Goal: Task Accomplishment & Management: Complete application form

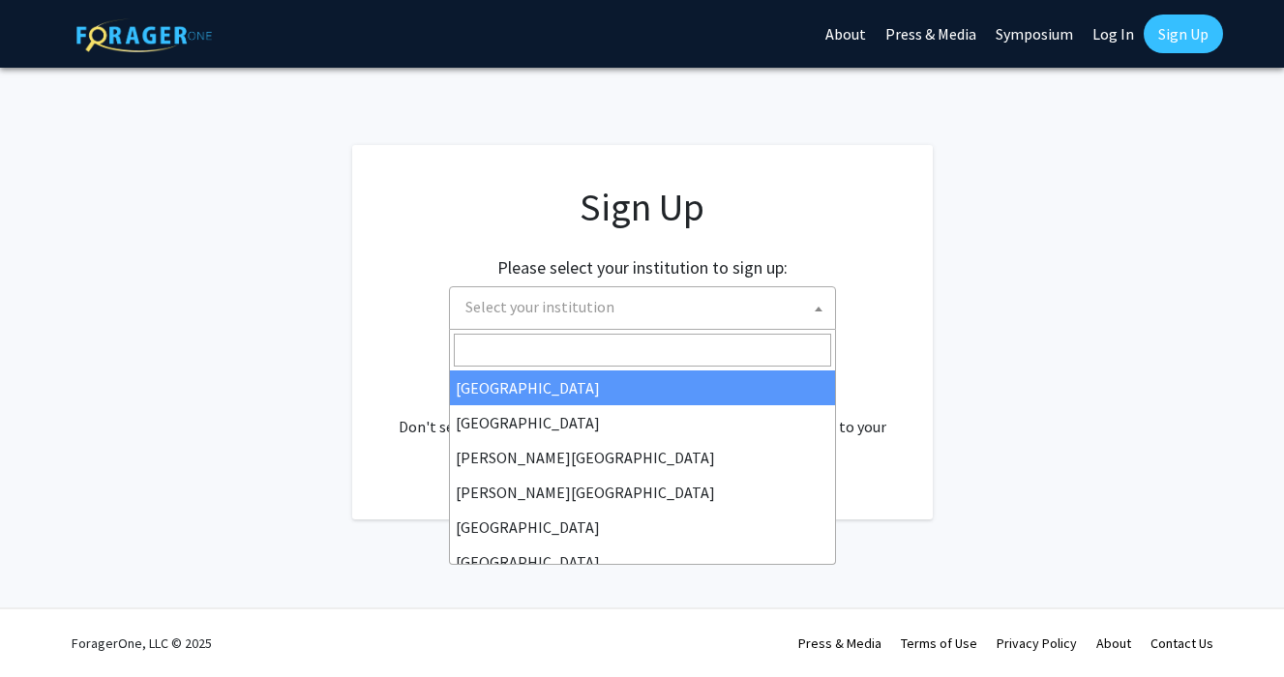
click at [612, 315] on span "Select your institution" at bounding box center [646, 307] width 377 height 40
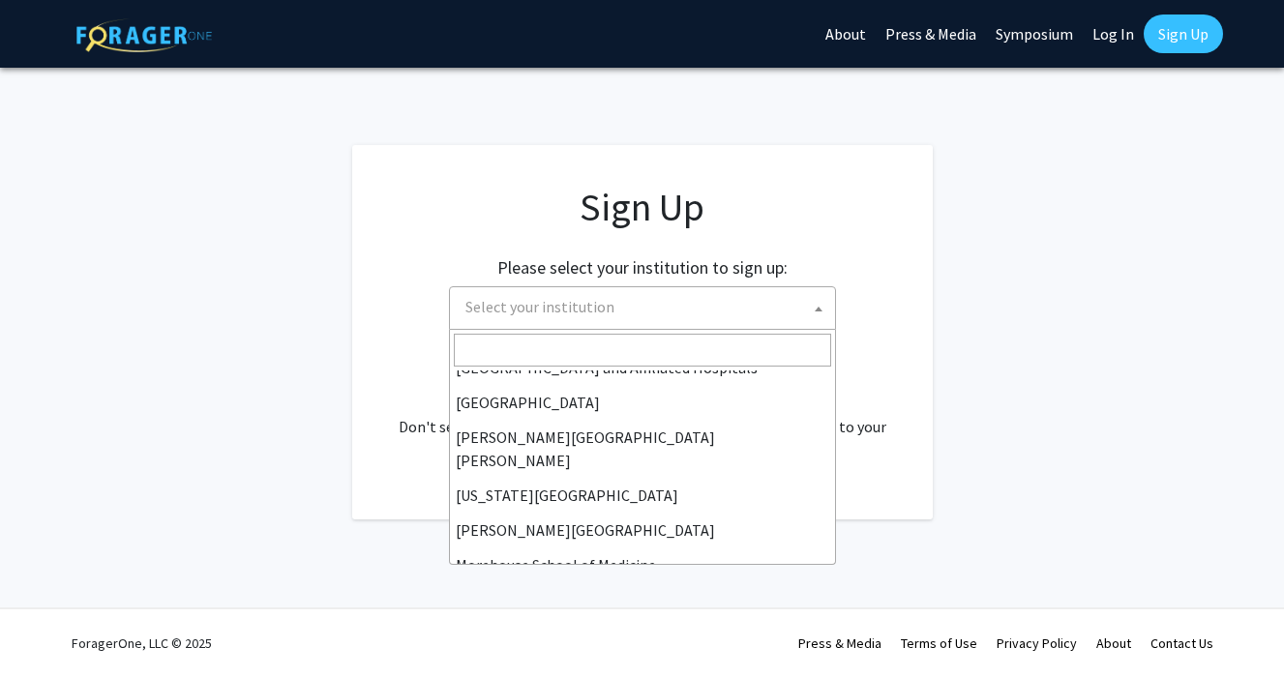
scroll to position [327, 0]
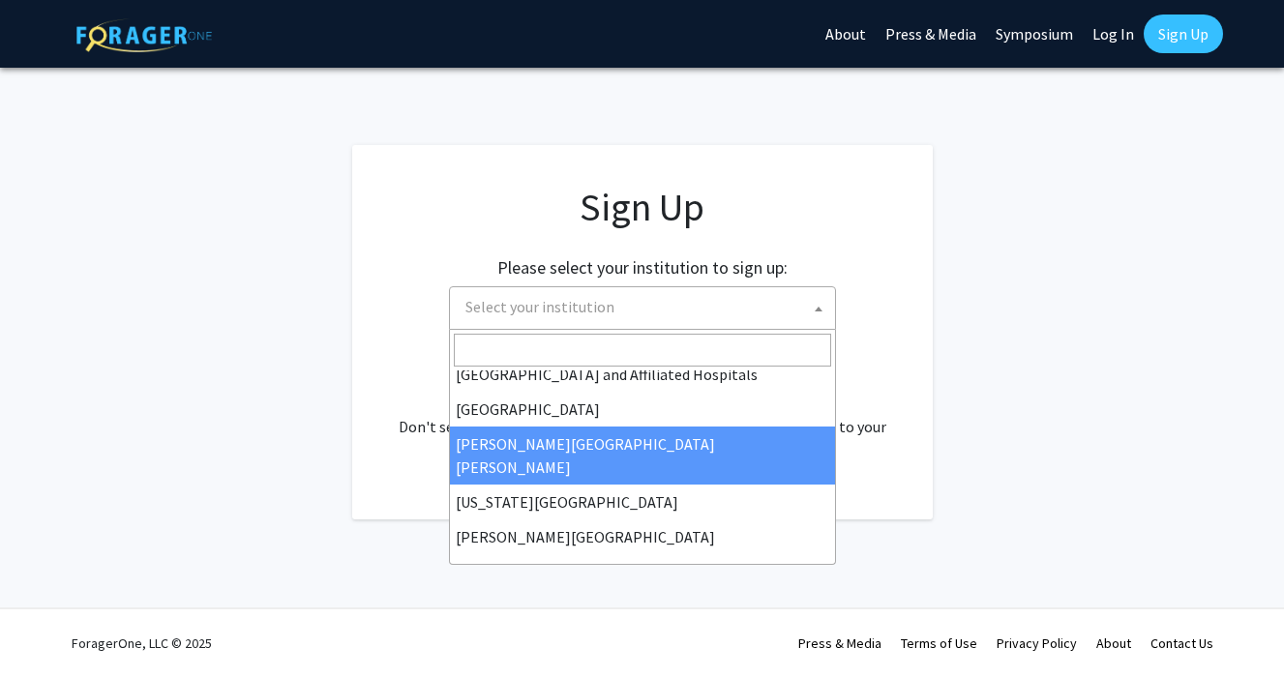
select select "1"
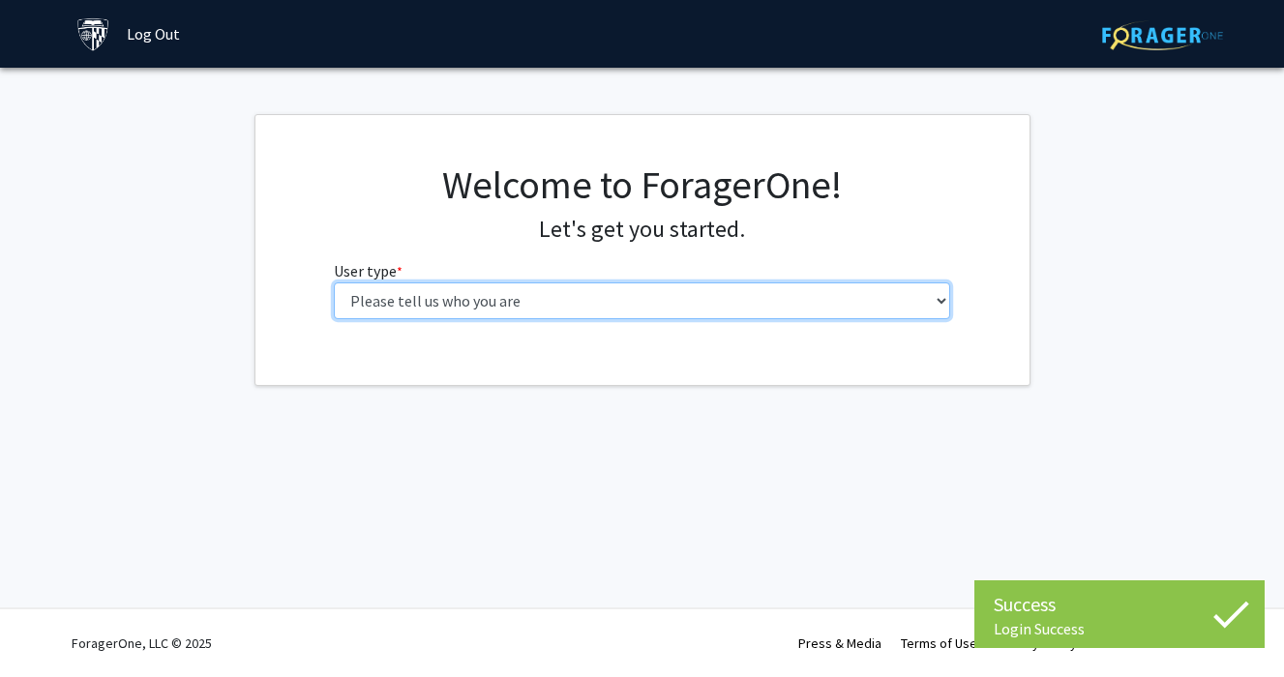
click at [513, 297] on select "Please tell us who you are Undergraduate Student Master's Student Doctoral Cand…" at bounding box center [642, 301] width 616 height 37
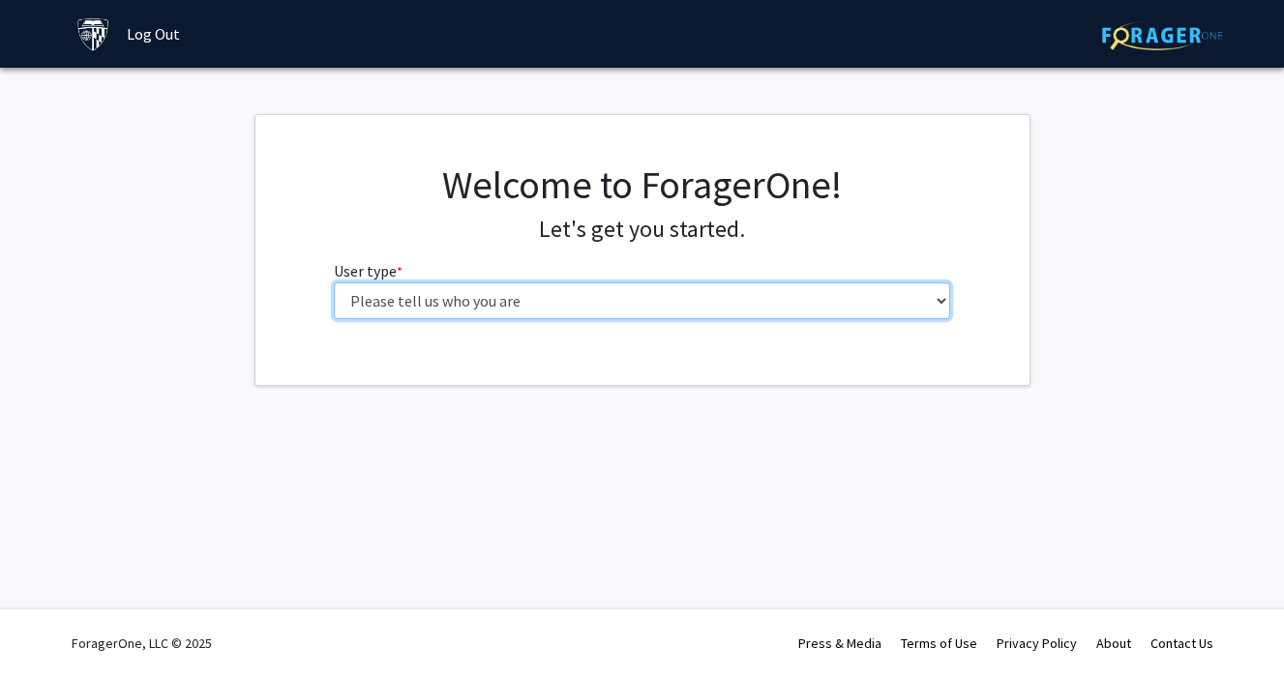
select select "1: undergrad"
click at [334, 283] on select "Please tell us who you are Undergraduate Student Master's Student Doctoral Cand…" at bounding box center [642, 301] width 616 height 37
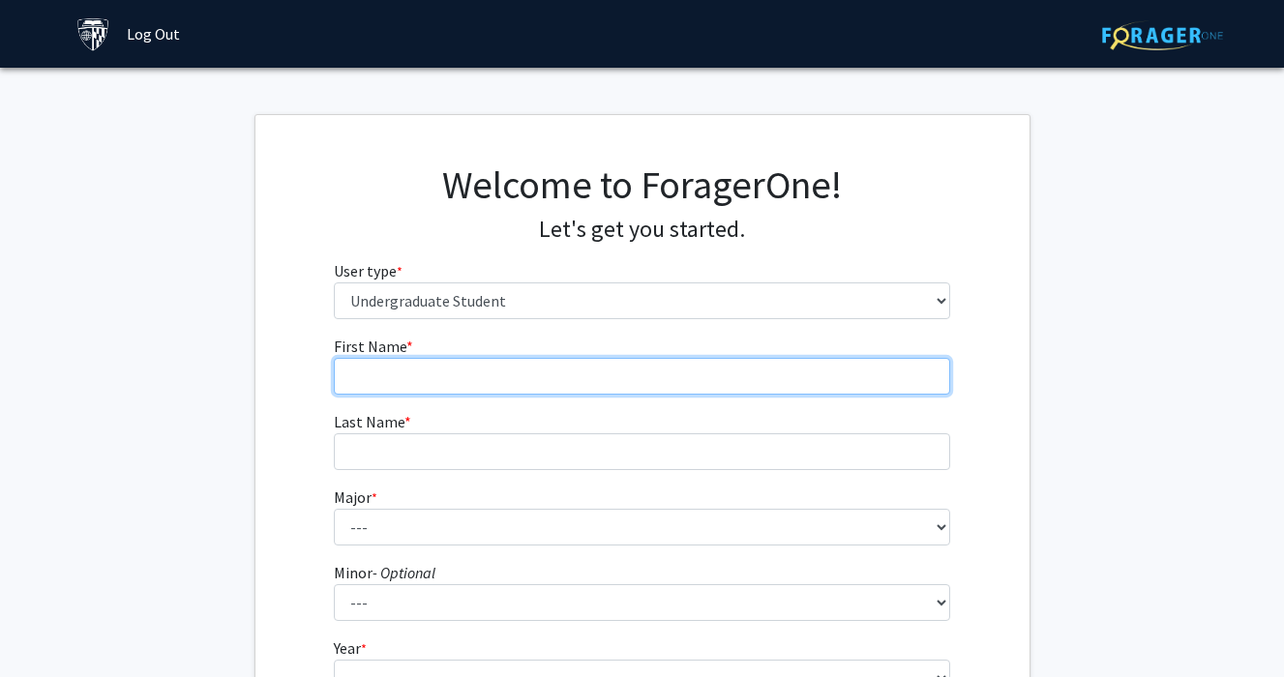
click at [442, 377] on input "First Name * required" at bounding box center [642, 376] width 616 height 37
type input "[PERSON_NAME]"
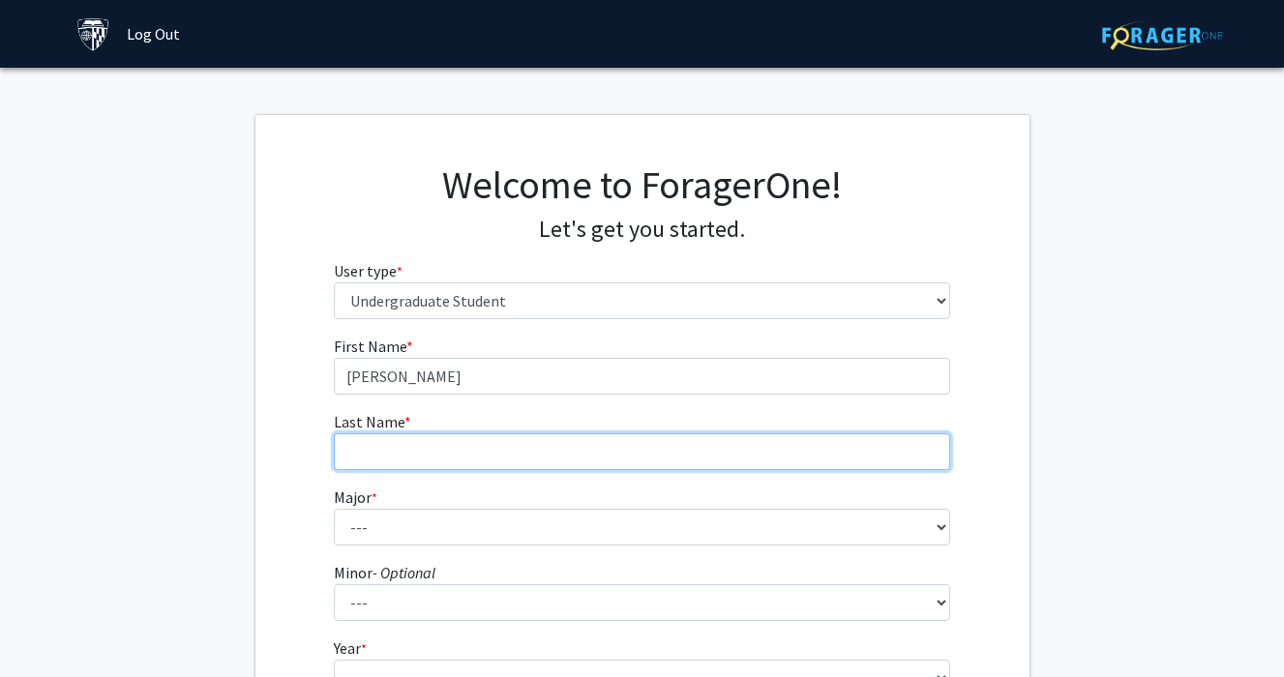
type input "[PERSON_NAME]"
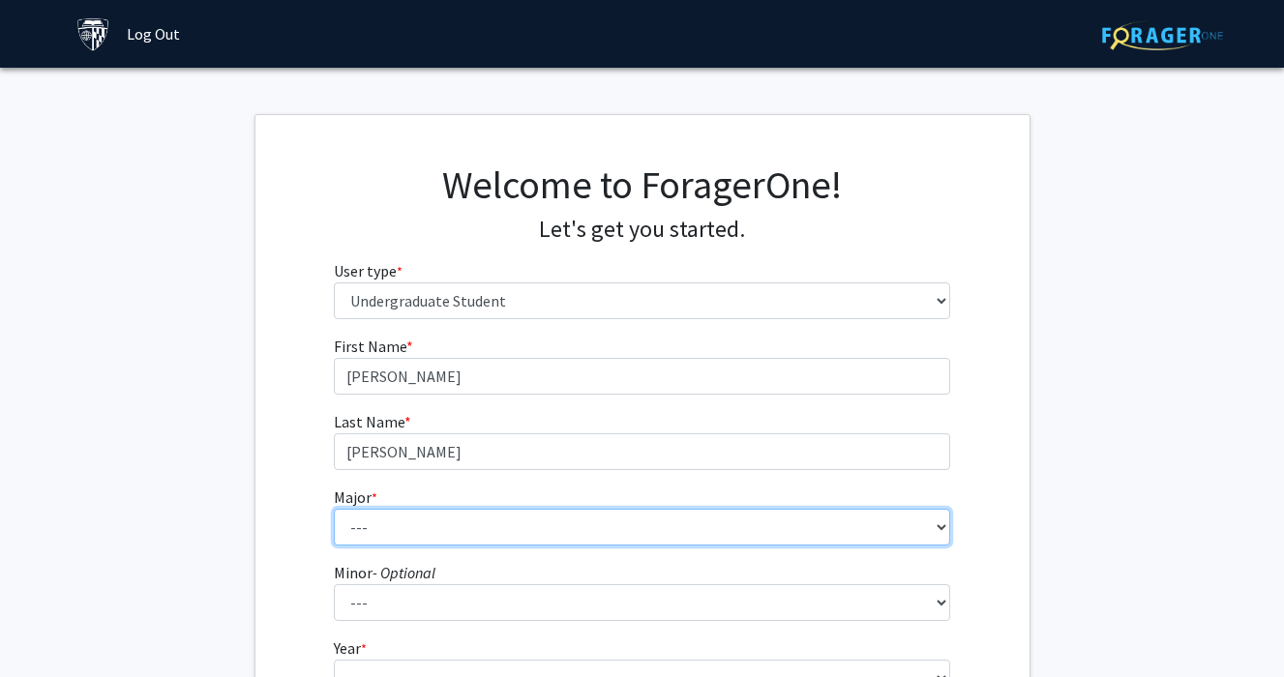
click at [450, 524] on select "--- Africana Studies Anthropology Applied Mathematics & Statistics Archaeology …" at bounding box center [642, 527] width 616 height 37
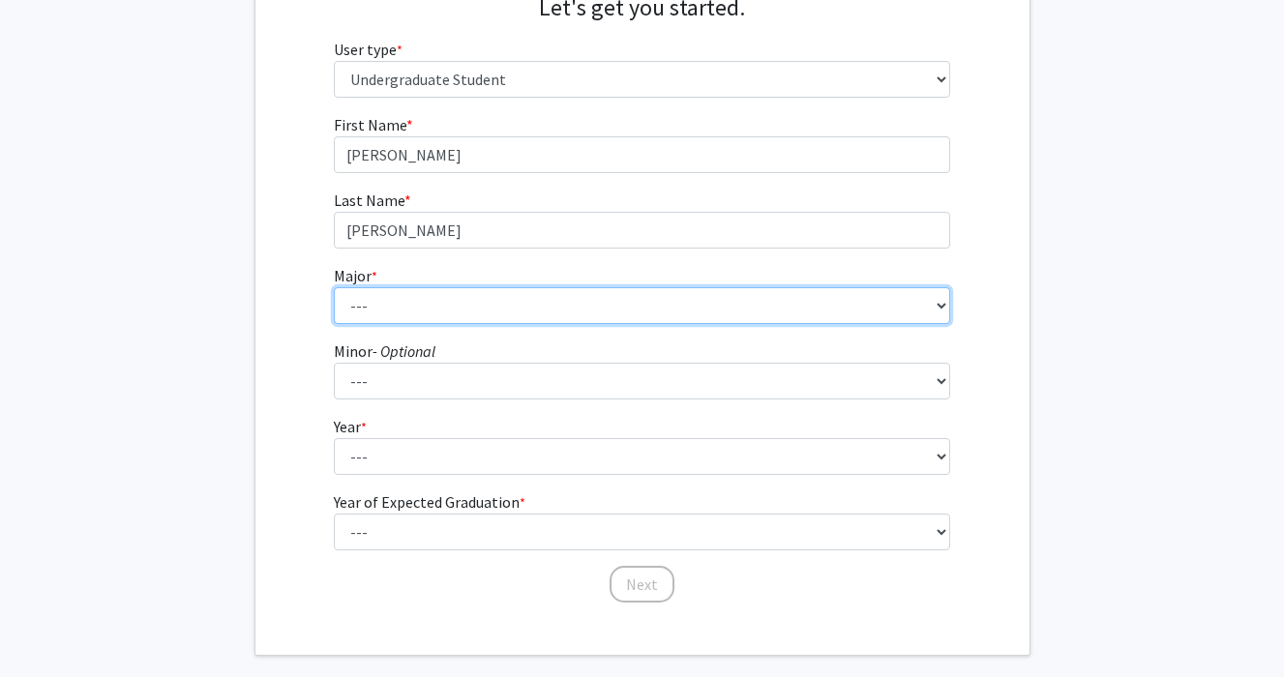
scroll to position [224, 0]
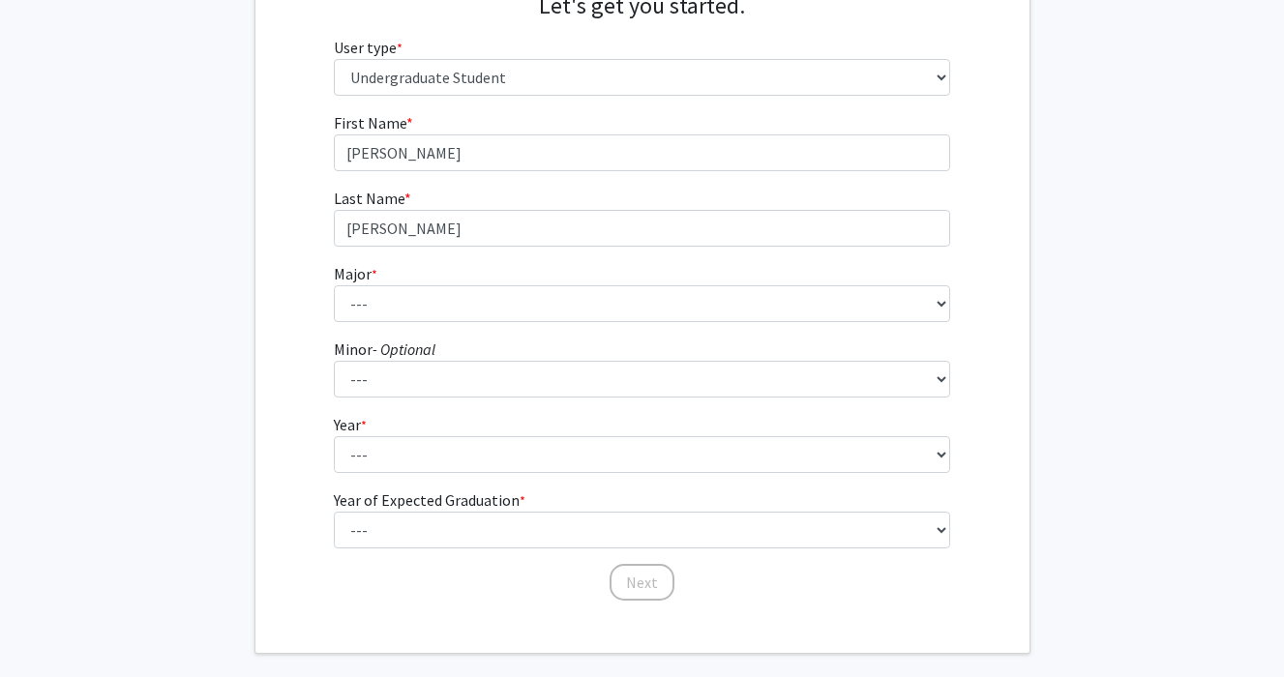
click at [360, 337] on form "First Name * required [PERSON_NAME] Last Name * required [PERSON_NAME] * requir…" at bounding box center [642, 347] width 616 height 472
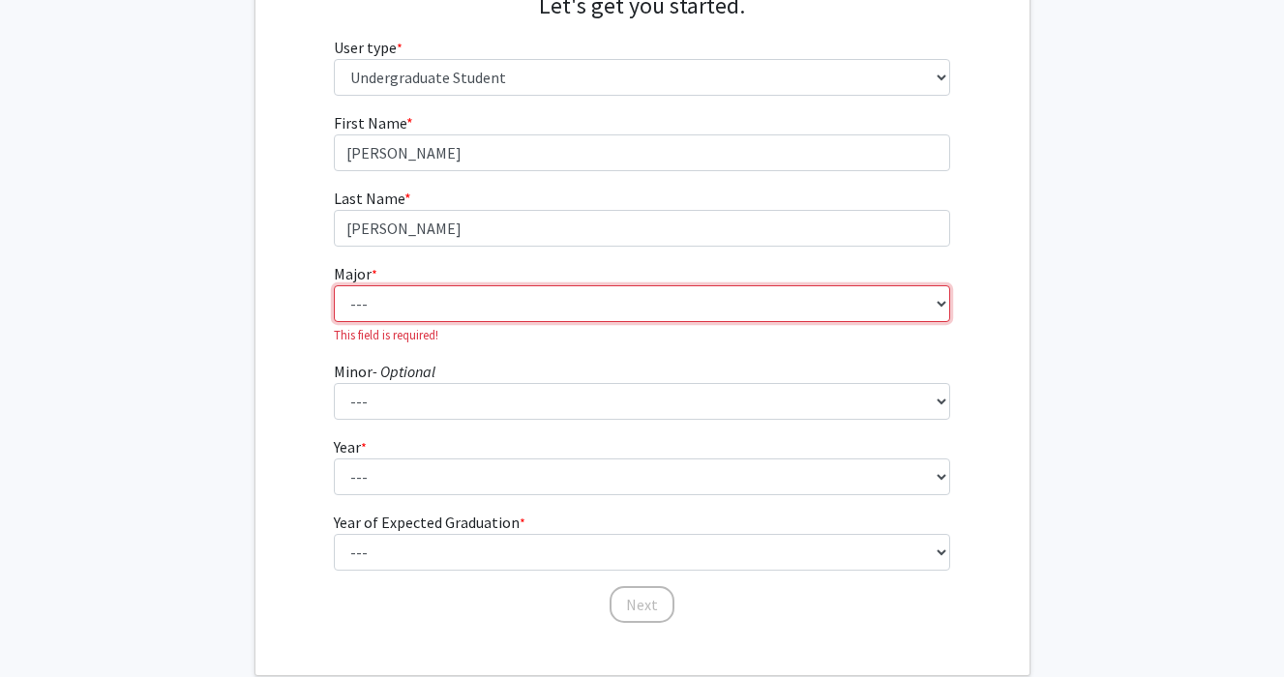
click at [365, 318] on select "--- Africana Studies Anthropology Applied Mathematics & Statistics Archaeology …" at bounding box center [642, 303] width 616 height 37
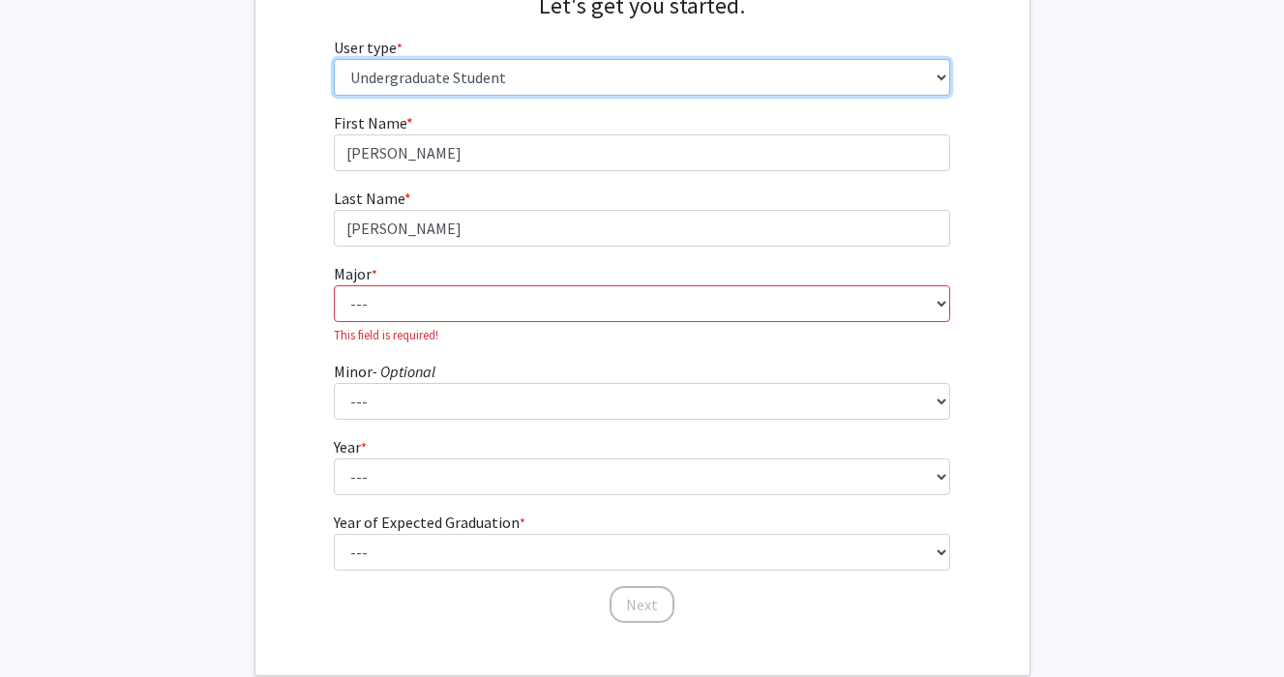
click at [444, 88] on select "Please tell us who you are Undergraduate Student Master's Student Doctoral Cand…" at bounding box center [642, 77] width 616 height 37
click at [334, 59] on select "Please tell us who you are Undergraduate Student Master's Student Doctoral Cand…" at bounding box center [642, 77] width 616 height 37
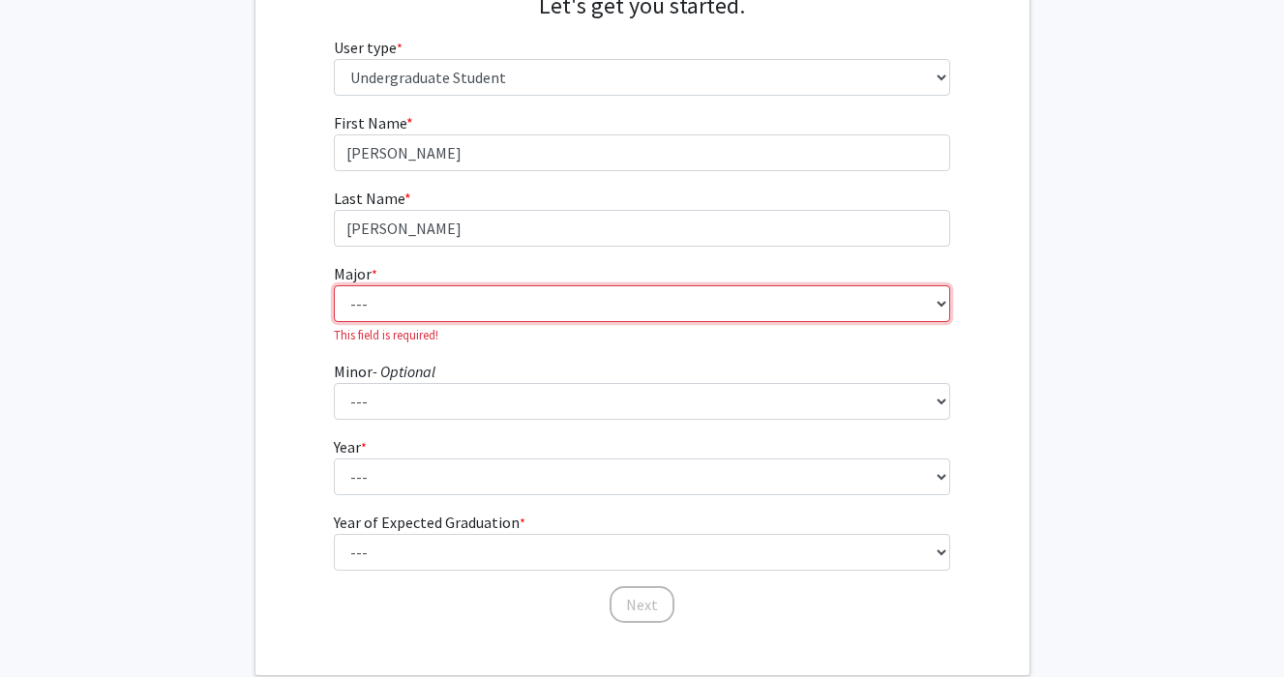
click at [389, 305] on select "--- Africana Studies Anthropology Applied Mathematics & Statistics Archaeology …" at bounding box center [642, 303] width 616 height 37
select select "49: 814"
click at [334, 285] on select "--- Africana Studies Anthropology Applied Mathematics & Statistics Archaeology …" at bounding box center [642, 303] width 616 height 37
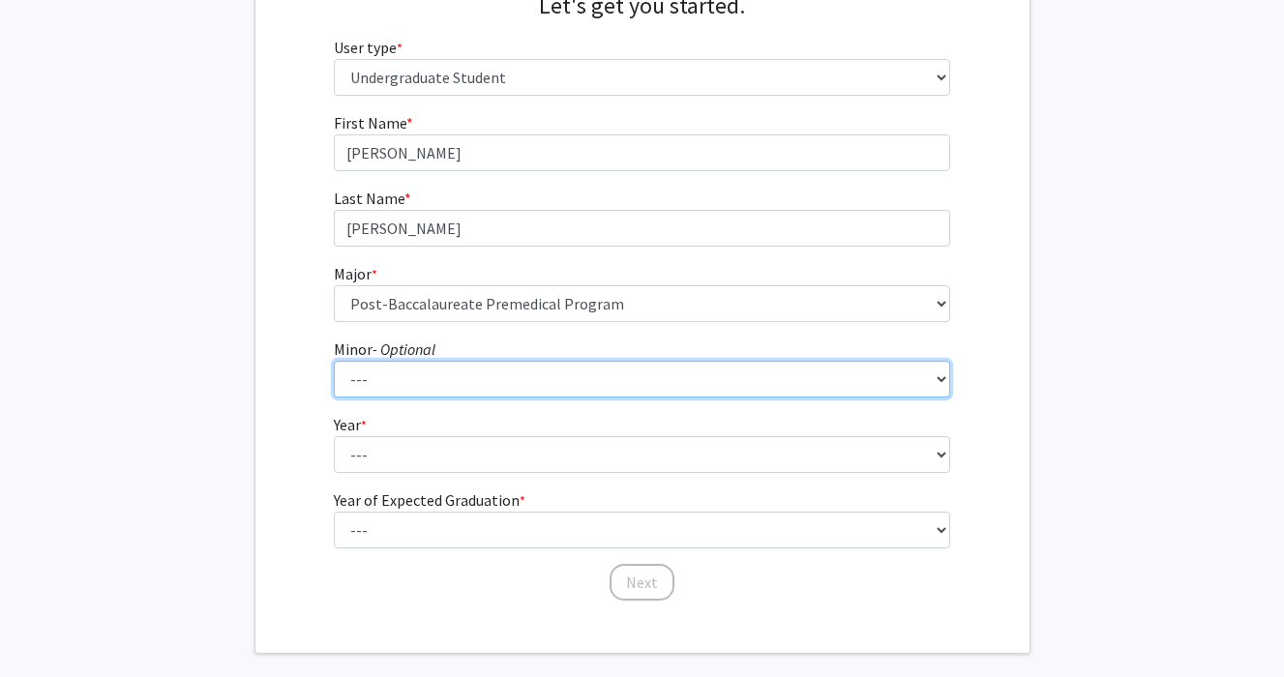
click at [436, 393] on select "--- Accounting and Financial Management Africana Studies Anthropology Applied M…" at bounding box center [642, 379] width 616 height 37
click at [334, 361] on select "--- Accounting and Financial Management Africana Studies Anthropology Applied M…" at bounding box center [642, 379] width 616 height 37
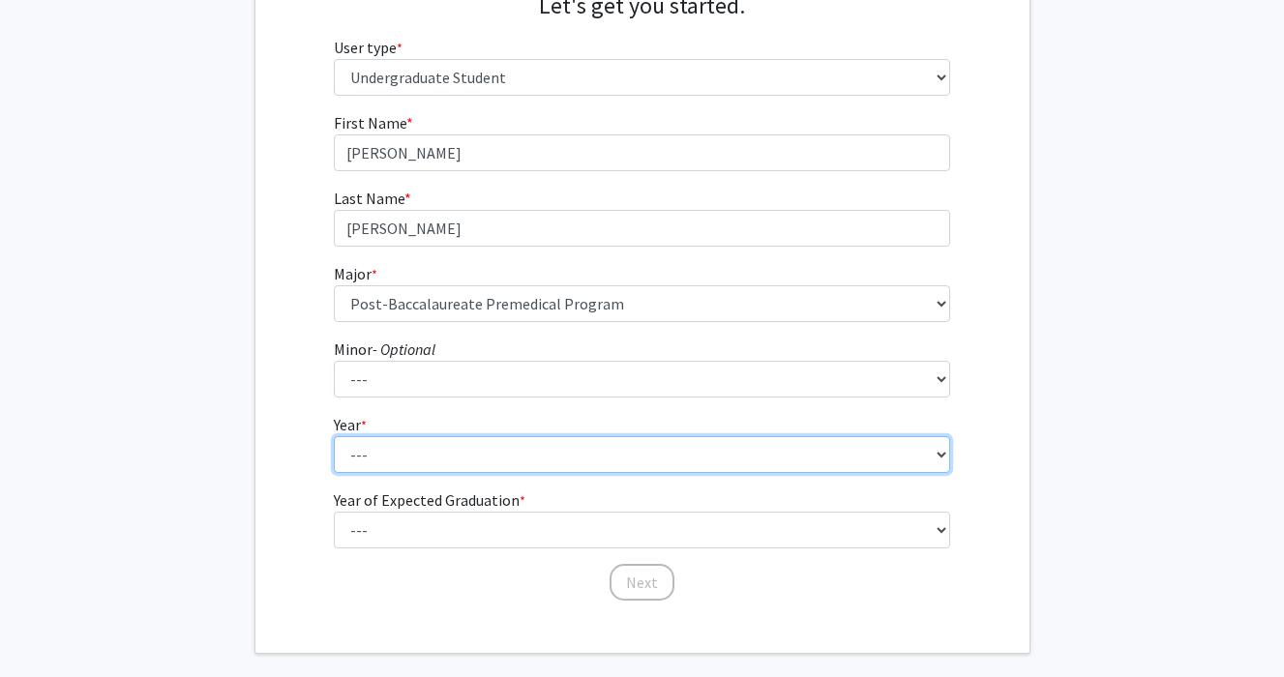
click at [428, 453] on select "--- First-year Sophomore Junior Senior Postbaccalaureate Certificate" at bounding box center [642, 454] width 616 height 37
click at [334, 436] on select "--- First-year Sophomore Junior Senior Postbaccalaureate Certificate" at bounding box center [642, 454] width 616 height 37
click at [449, 449] on select "--- First-year Sophomore Junior Senior Postbaccalaureate Certificate" at bounding box center [642, 454] width 616 height 37
click at [334, 436] on select "--- First-year Sophomore Junior Senior Postbaccalaureate Certificate" at bounding box center [642, 454] width 616 height 37
click at [452, 461] on select "--- First-year Sophomore Junior Senior Postbaccalaureate Certificate" at bounding box center [642, 454] width 616 height 37
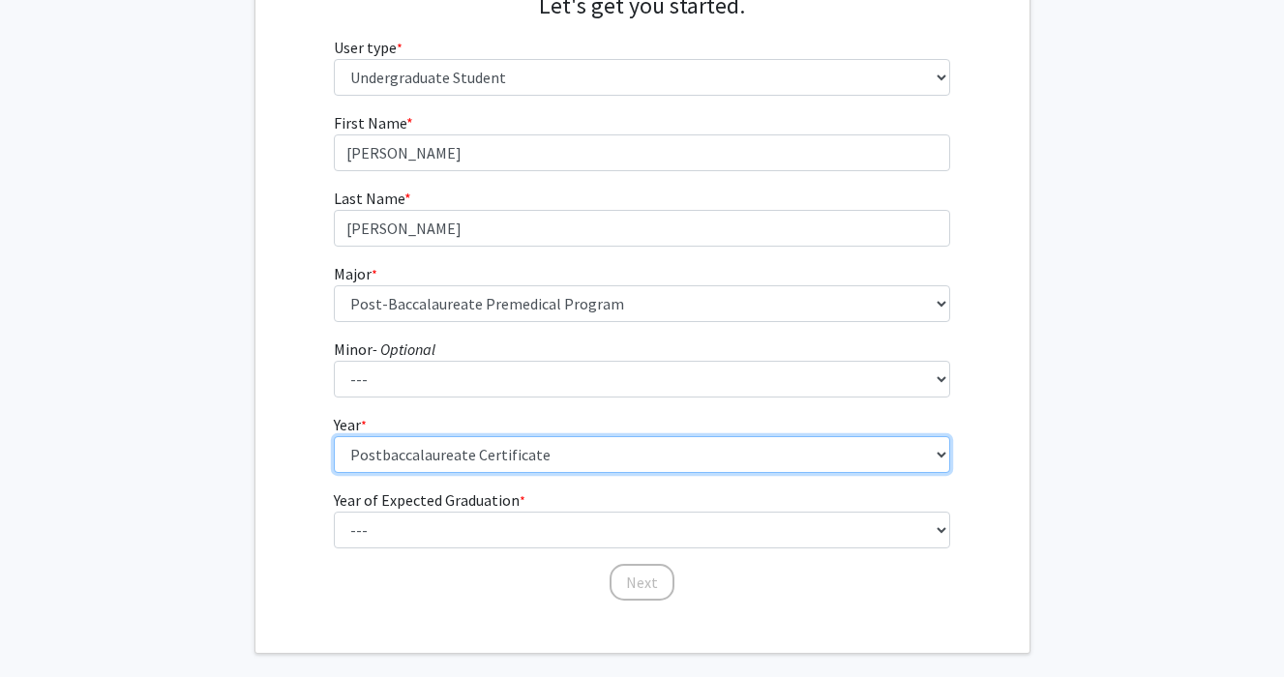
select select "1: first-year"
click at [334, 436] on select "--- First-year Sophomore Junior Senior Postbaccalaureate Certificate" at bounding box center [642, 454] width 616 height 37
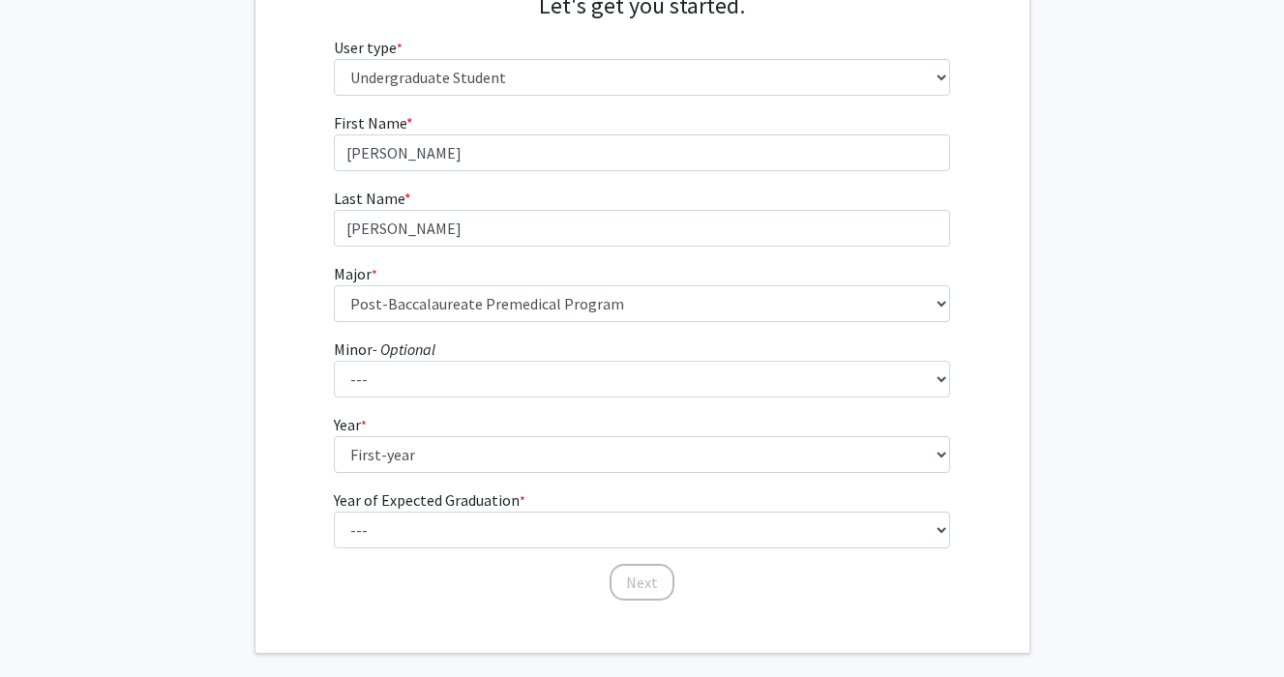
click at [615, 549] on form "First Name * required [PERSON_NAME] Last Name * required [PERSON_NAME] * requir…" at bounding box center [642, 347] width 616 height 472
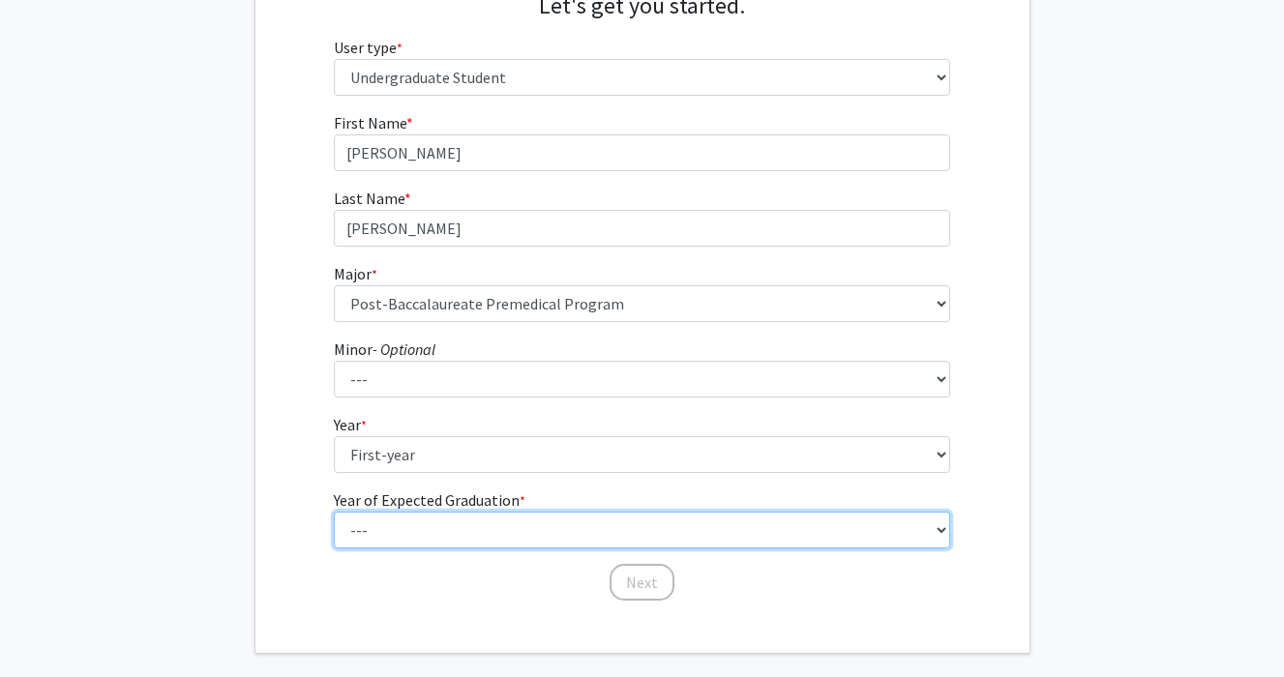
click at [604, 530] on select "--- 2025 2026 2027 2028 2029 2030 2031 2032 2033 2034" at bounding box center [642, 530] width 616 height 37
select select "2: 2026"
click at [334, 512] on select "--- 2025 2026 2027 2028 2029 2030 2031 2032 2033 2034" at bounding box center [642, 530] width 616 height 37
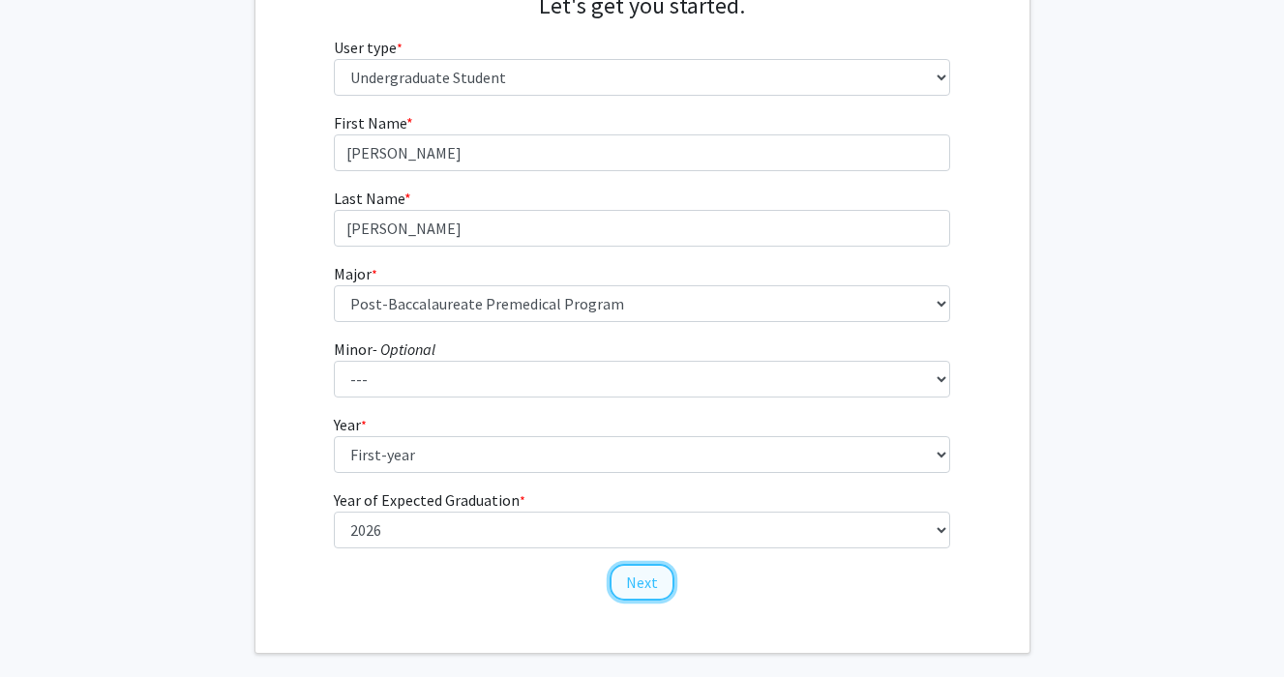
click at [629, 579] on button "Next" at bounding box center [642, 582] width 65 height 37
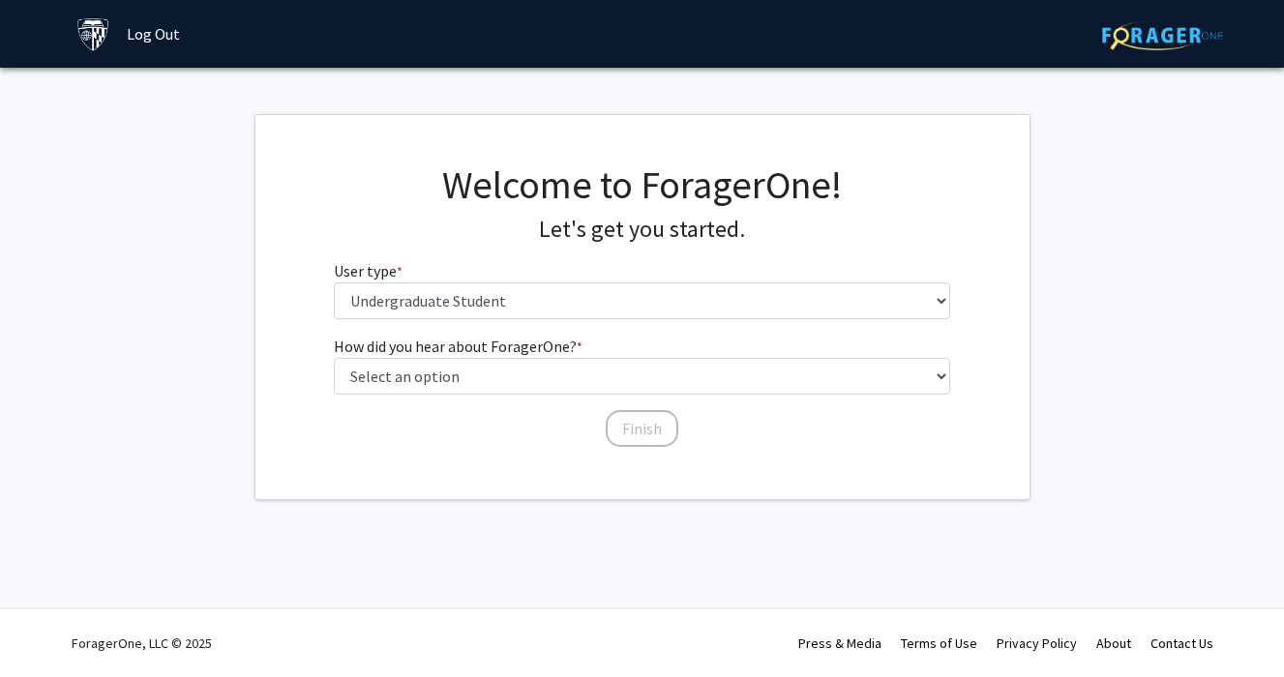
scroll to position [0, 0]
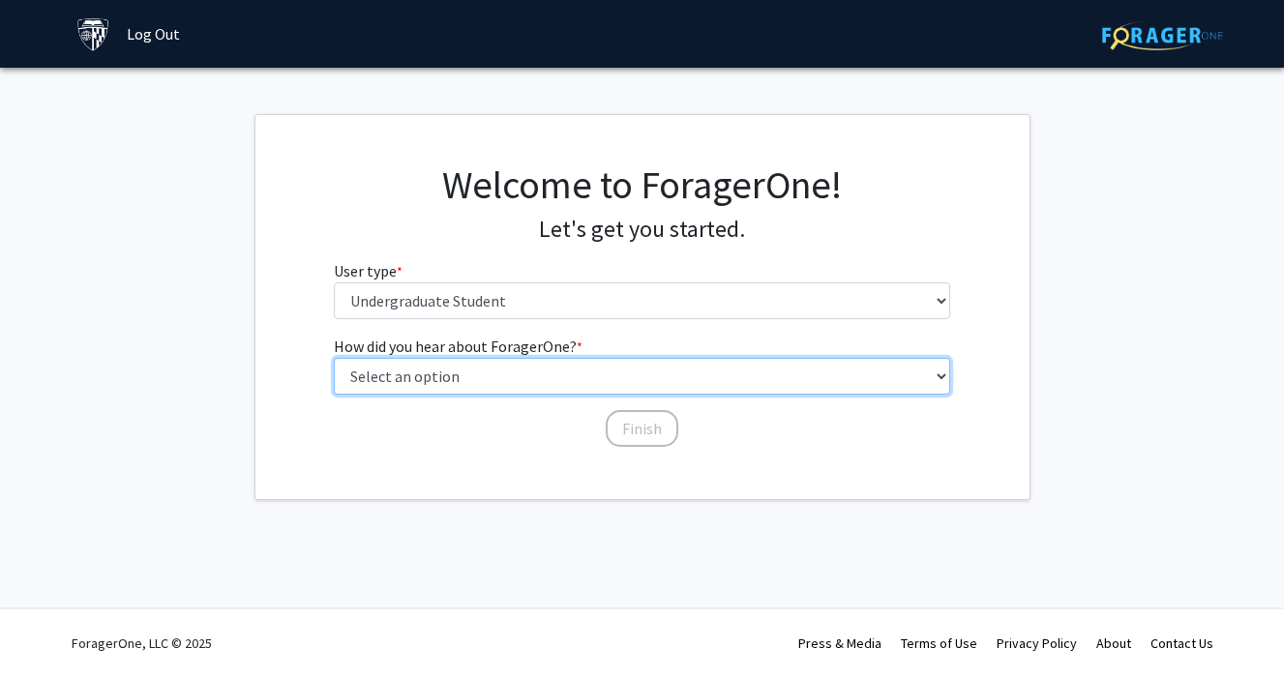
click at [533, 375] on select "Select an option Peer/student recommendation Faculty/staff recommendation Unive…" at bounding box center [642, 376] width 616 height 37
click at [334, 358] on select "Select an option Peer/student recommendation Faculty/staff recommendation Unive…" at bounding box center [642, 376] width 616 height 37
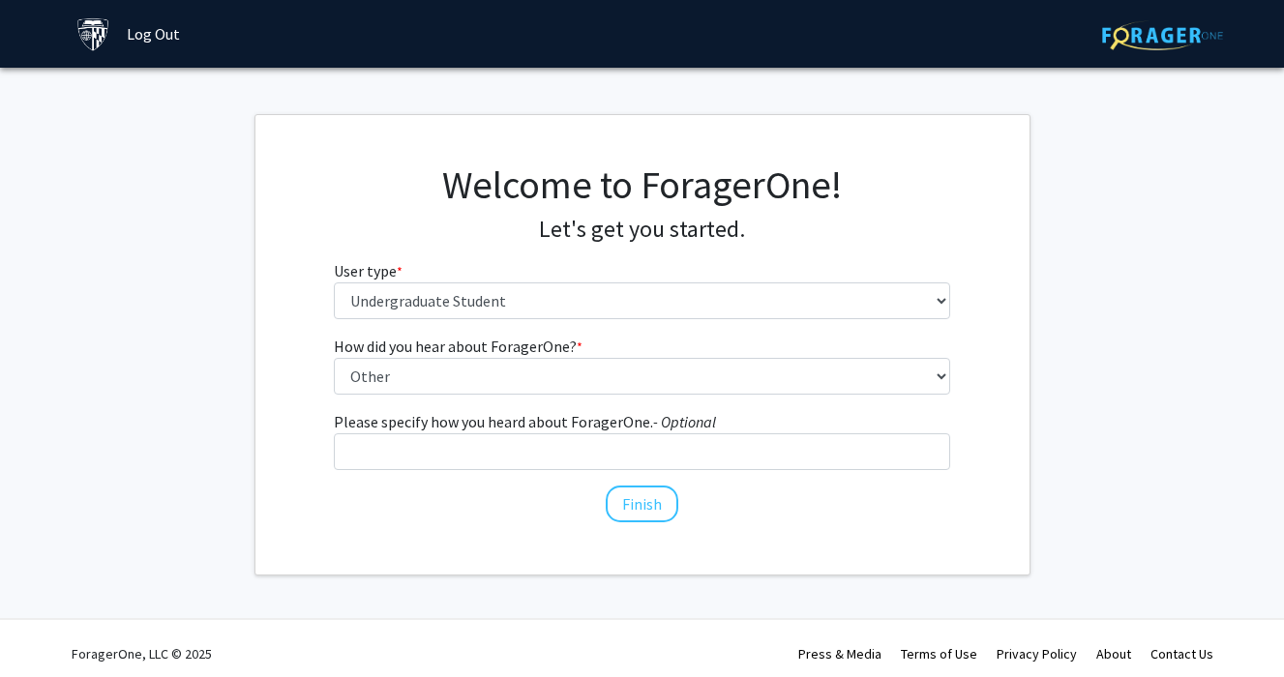
click at [661, 423] on icon "- Optional" at bounding box center [684, 421] width 63 height 19
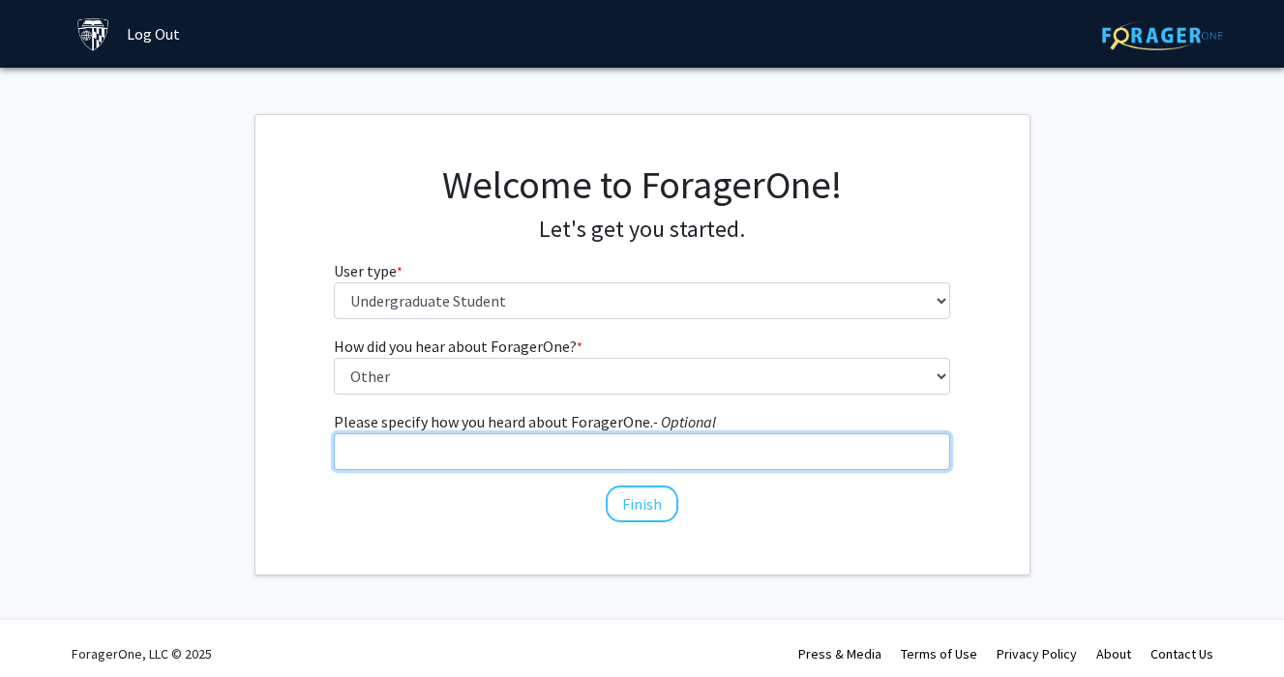
click at [661, 434] on input "Please specify how you heard about ForagerOne. - Optional" at bounding box center [642, 452] width 616 height 37
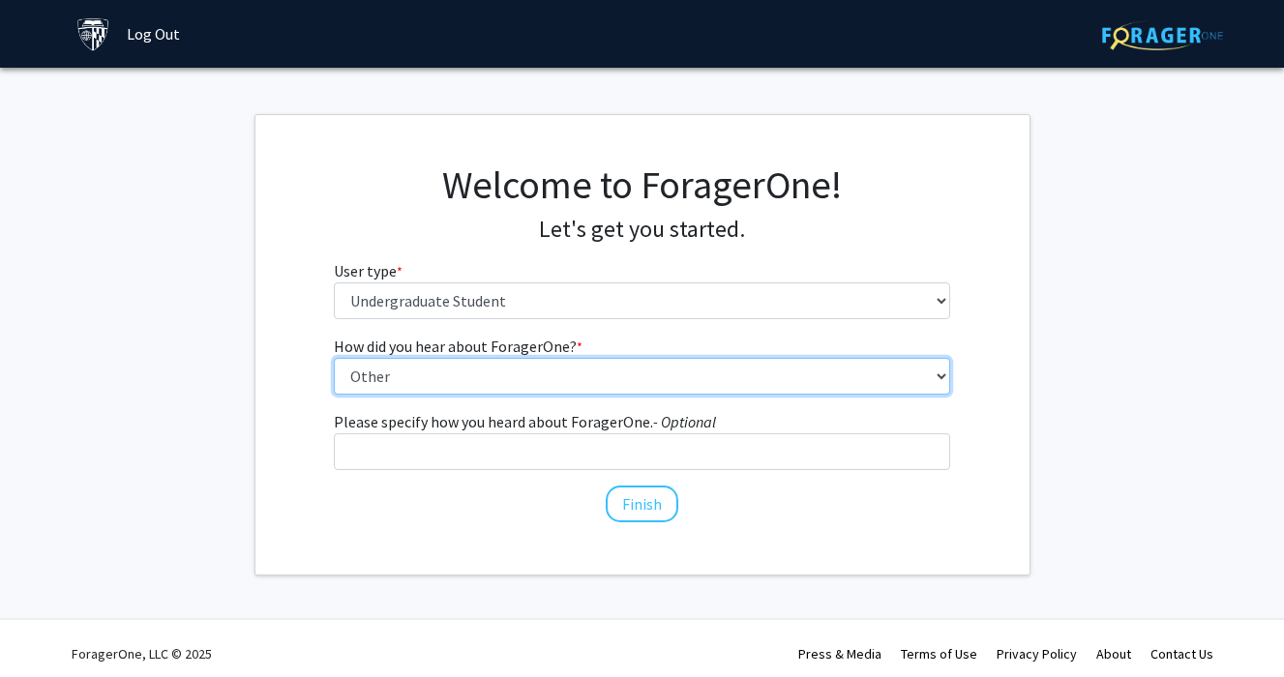
click at [554, 381] on select "Select an option Peer/student recommendation Faculty/staff recommendation Unive…" at bounding box center [642, 376] width 616 height 37
select select "3: university_website"
click at [334, 358] on select "Select an option Peer/student recommendation Faculty/staff recommendation Unive…" at bounding box center [642, 376] width 616 height 37
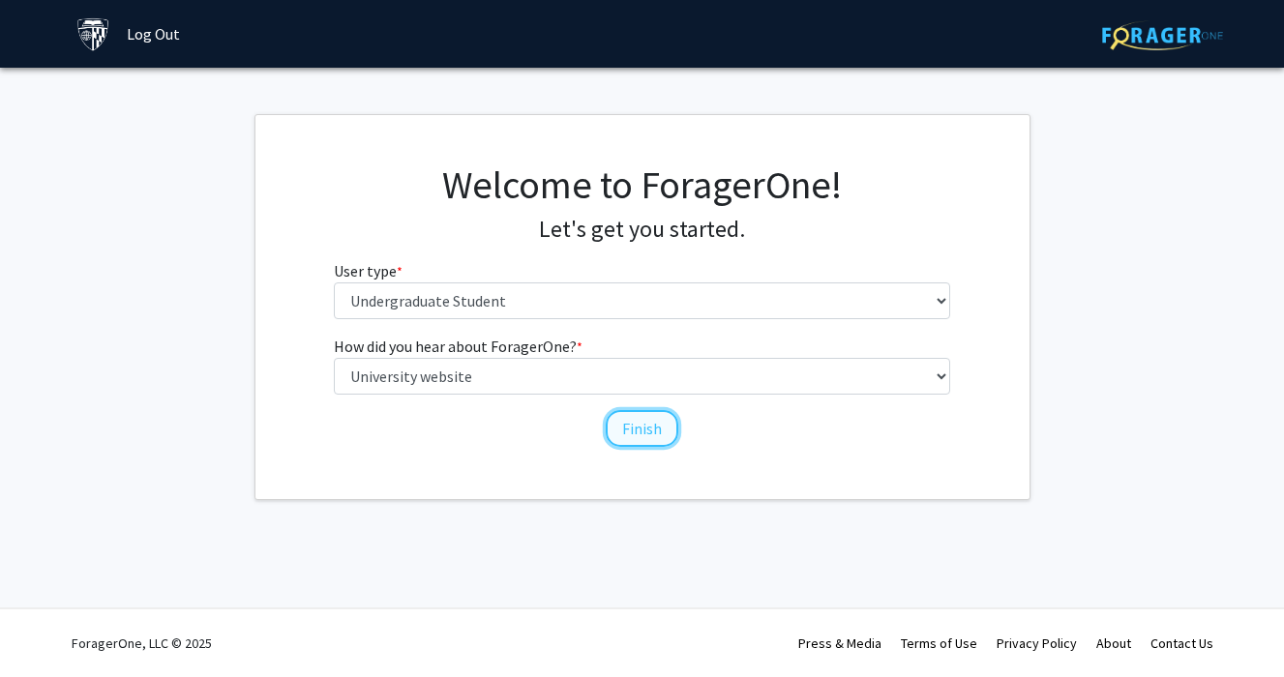
click at [627, 430] on button "Finish" at bounding box center [642, 428] width 73 height 37
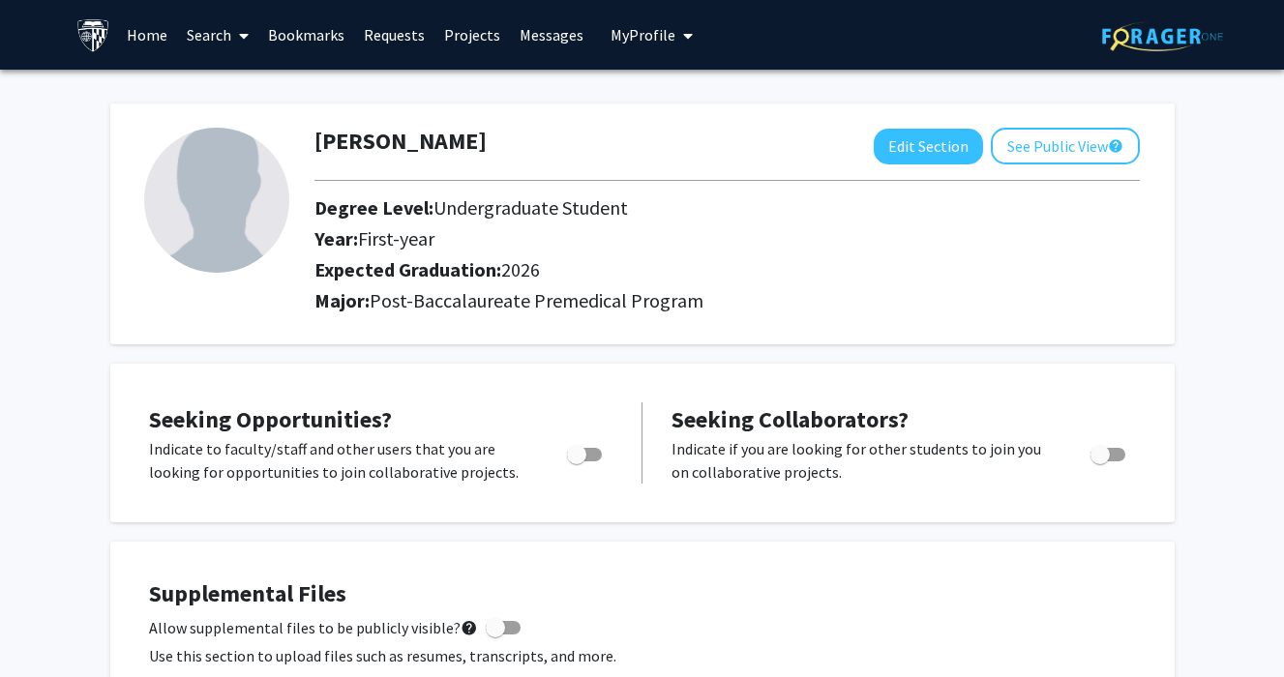
click at [300, 40] on link "Bookmarks" at bounding box center [306, 35] width 96 height 68
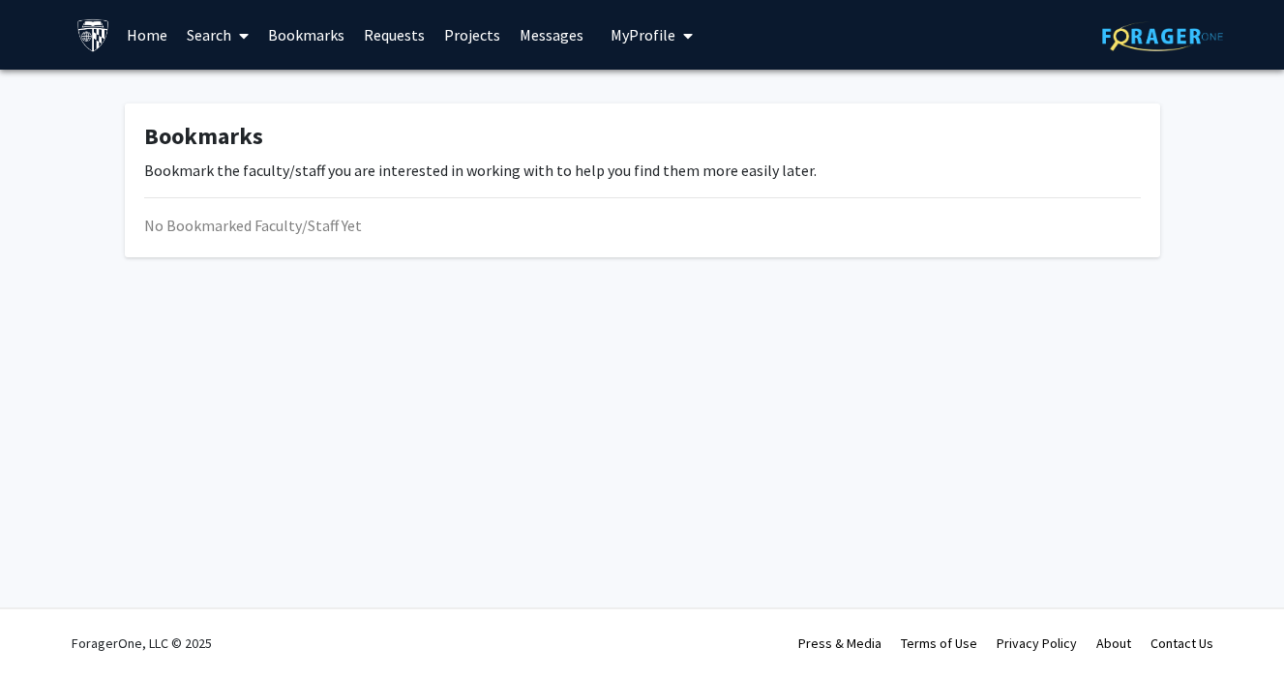
click at [223, 31] on link "Search" at bounding box center [217, 35] width 81 height 68
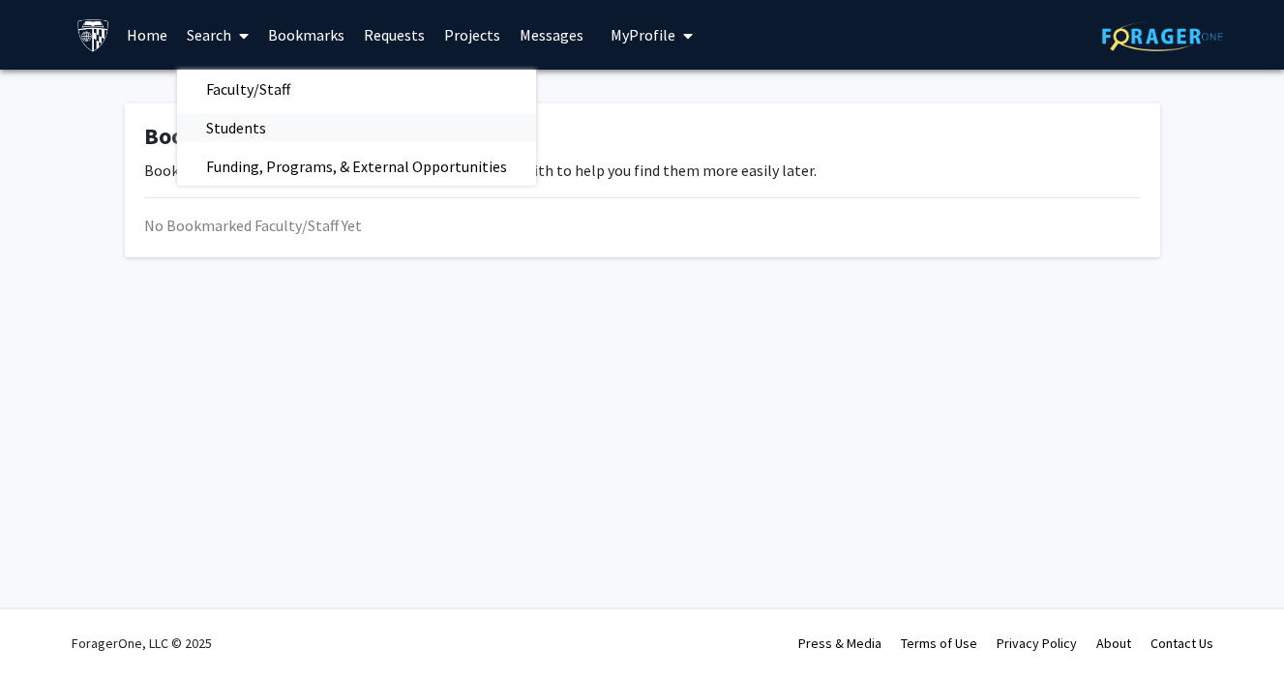
click at [259, 122] on span "Students" at bounding box center [236, 127] width 118 height 39
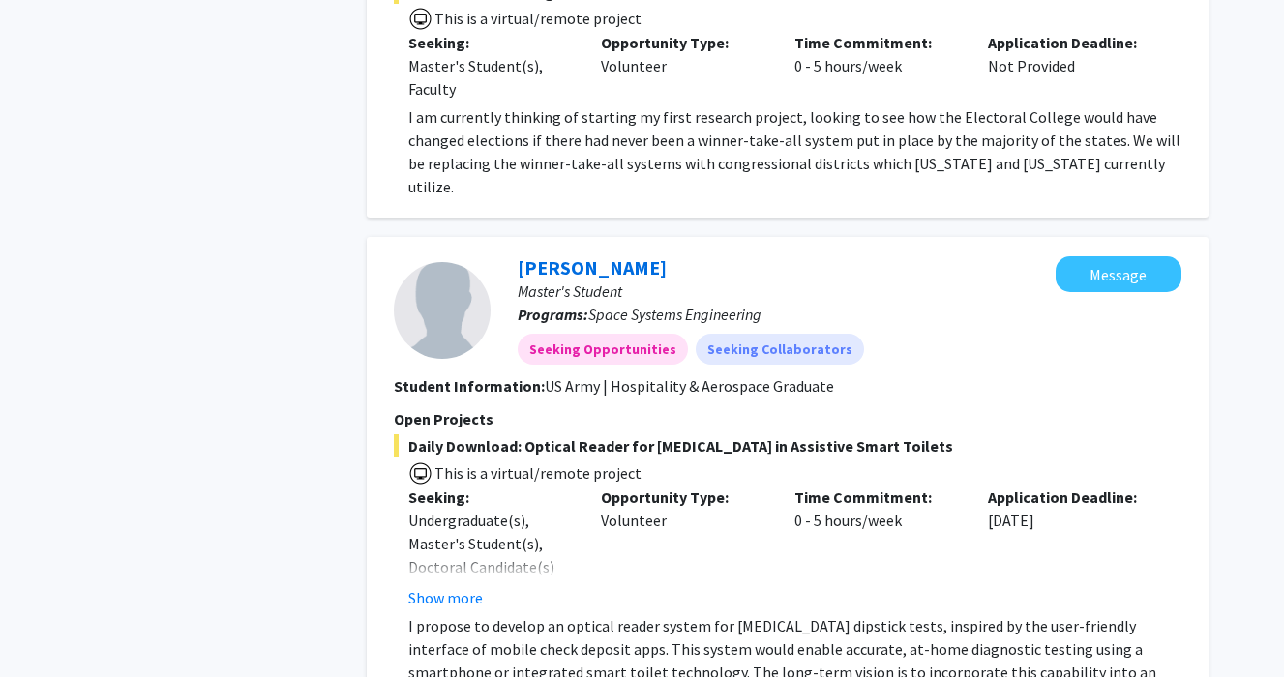
scroll to position [1753, 0]
